Goal: Task Accomplishment & Management: Manage account settings

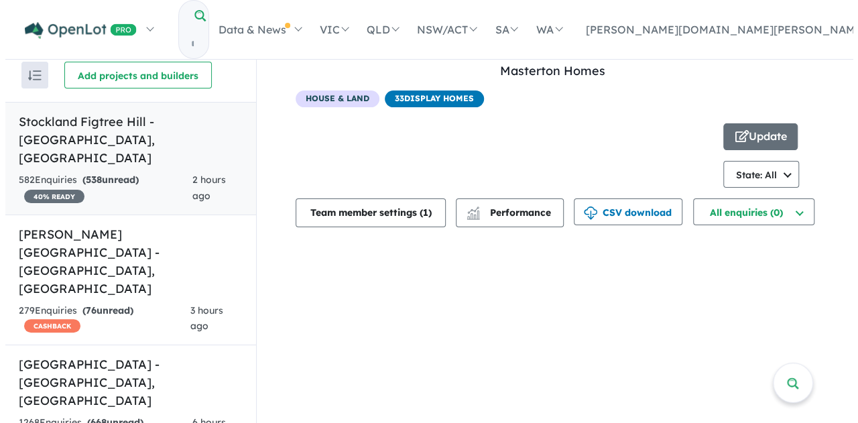
scroll to position [3, 0]
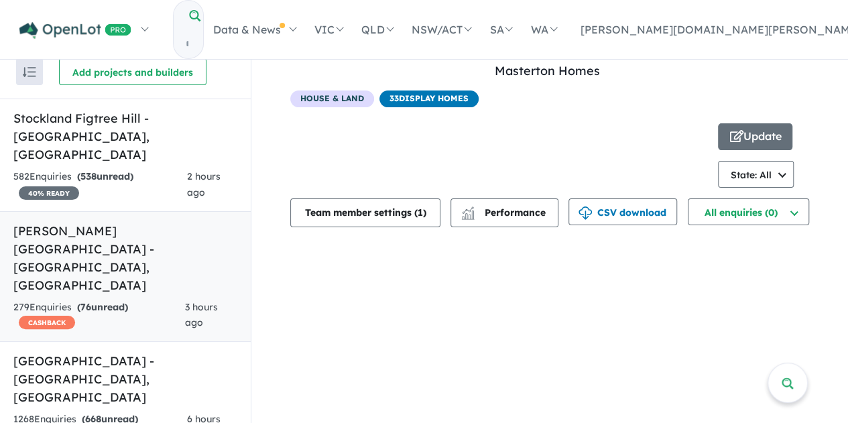
click at [103, 222] on h5 "[PERSON_NAME][GEOGRAPHIC_DATA] - [GEOGRAPHIC_DATA] , [GEOGRAPHIC_DATA]" at bounding box center [125, 258] width 224 height 72
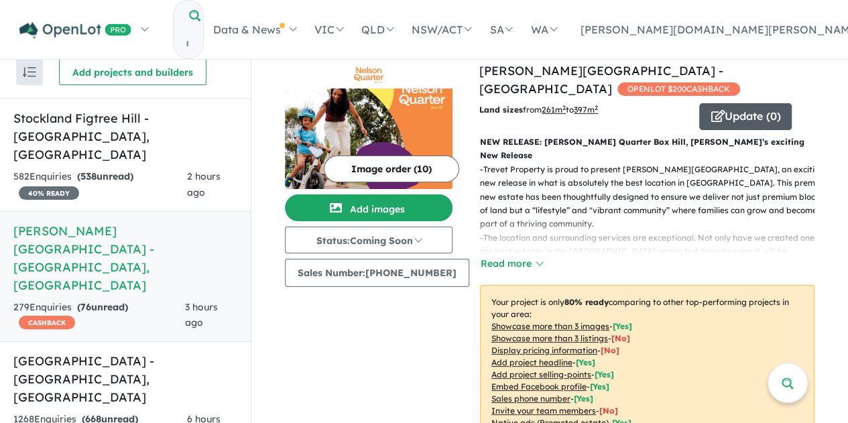
click at [740, 103] on button "Update ( 0 )" at bounding box center [745, 116] width 92 height 27
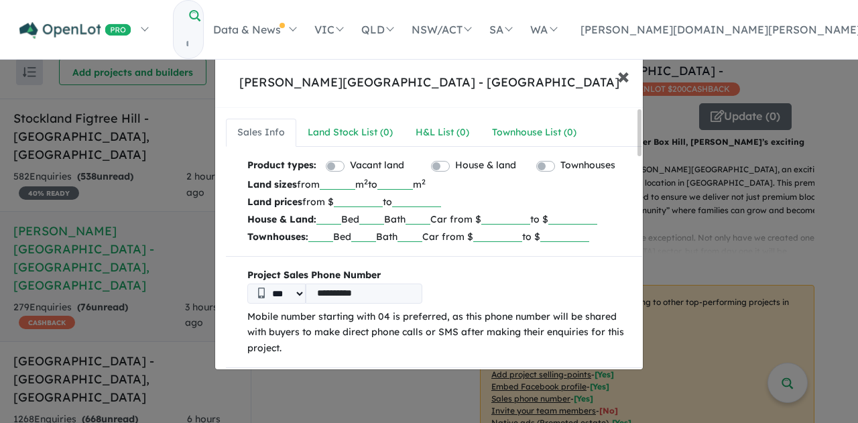
click at [617, 75] on button "× Close" at bounding box center [623, 76] width 39 height 36
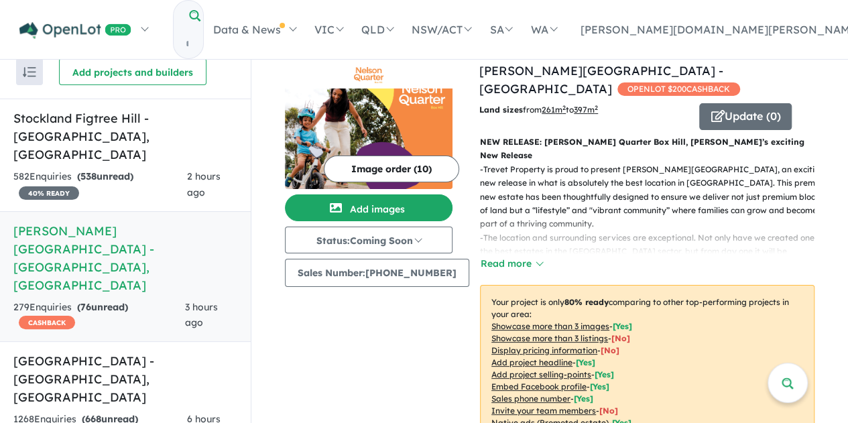
click at [389, 170] on button "Image order ( 10 )" at bounding box center [391, 168] width 135 height 27
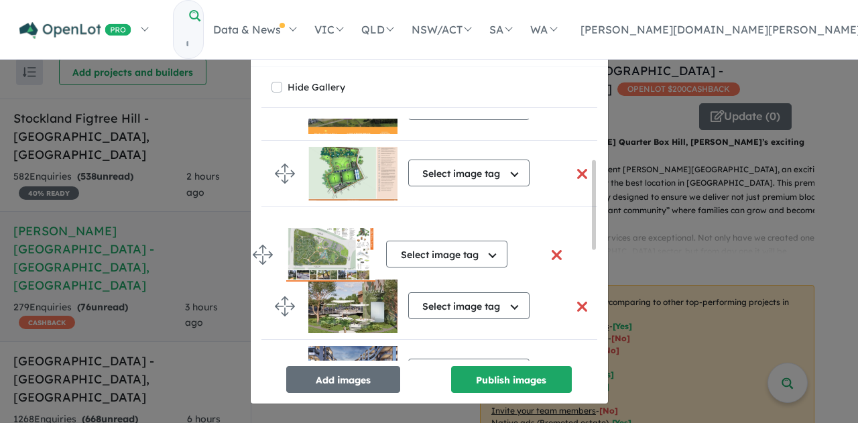
drag, startPoint x: 290, startPoint y: 328, endPoint x: 268, endPoint y: 250, distance: 81.3
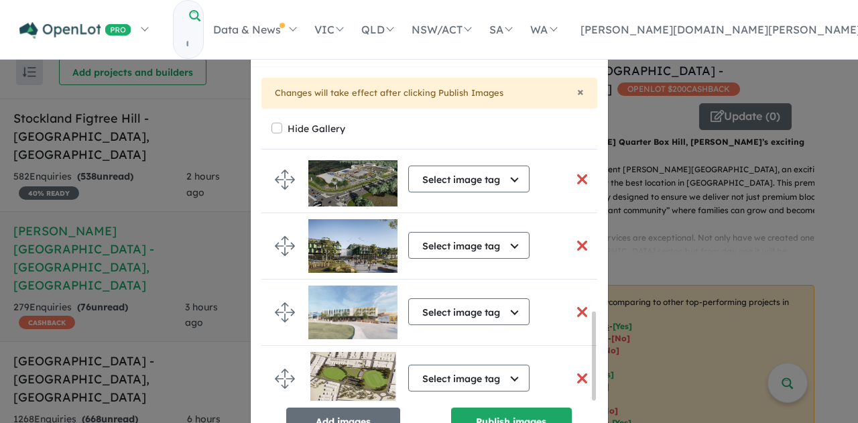
scroll to position [40, 0]
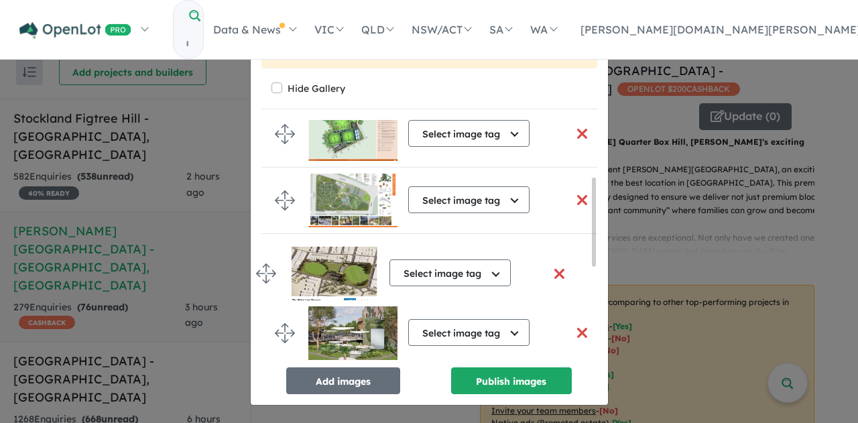
drag, startPoint x: 279, startPoint y: 338, endPoint x: 266, endPoint y: 278, distance: 61.1
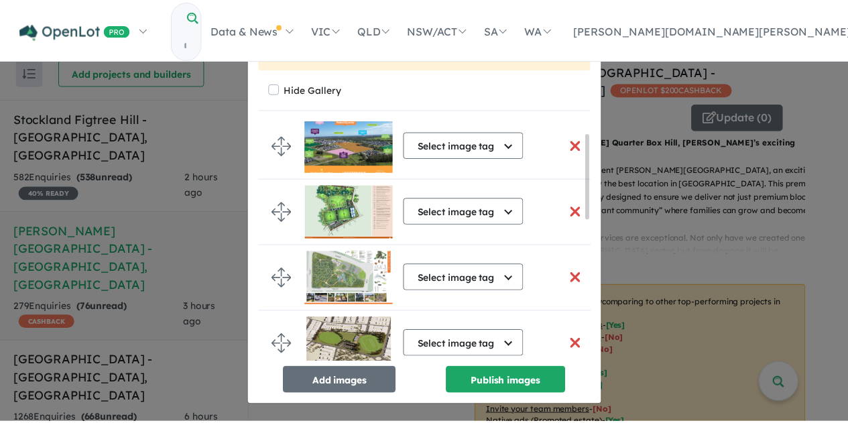
scroll to position [0, 0]
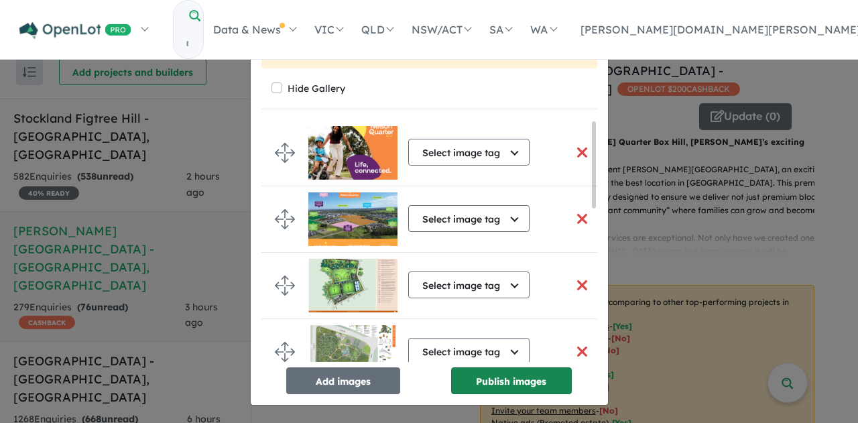
click at [505, 383] on button "Publish images" at bounding box center [511, 380] width 121 height 27
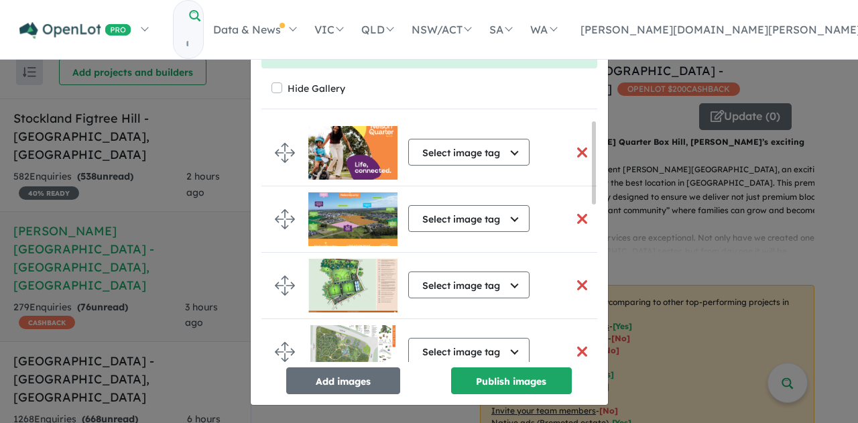
click at [702, 237] on div "Re-order images × Close × Image order successfully saved Hide Gallery Select im…" at bounding box center [429, 211] width 858 height 423
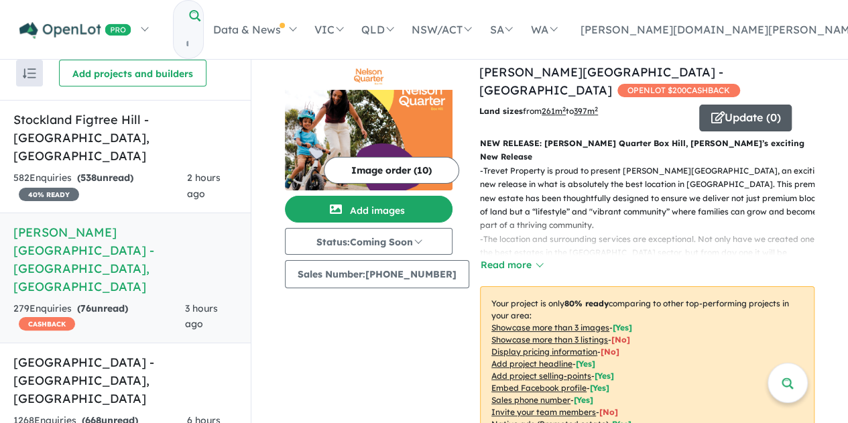
click at [729, 107] on button "Update ( 0 )" at bounding box center [745, 118] width 92 height 27
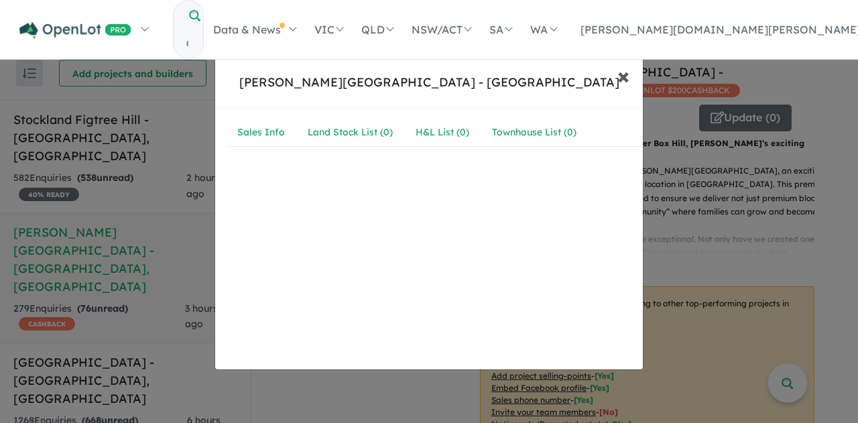
click at [631, 79] on button "× Close" at bounding box center [623, 76] width 39 height 36
